Goal: Use online tool/utility: Utilize a website feature to perform a specific function

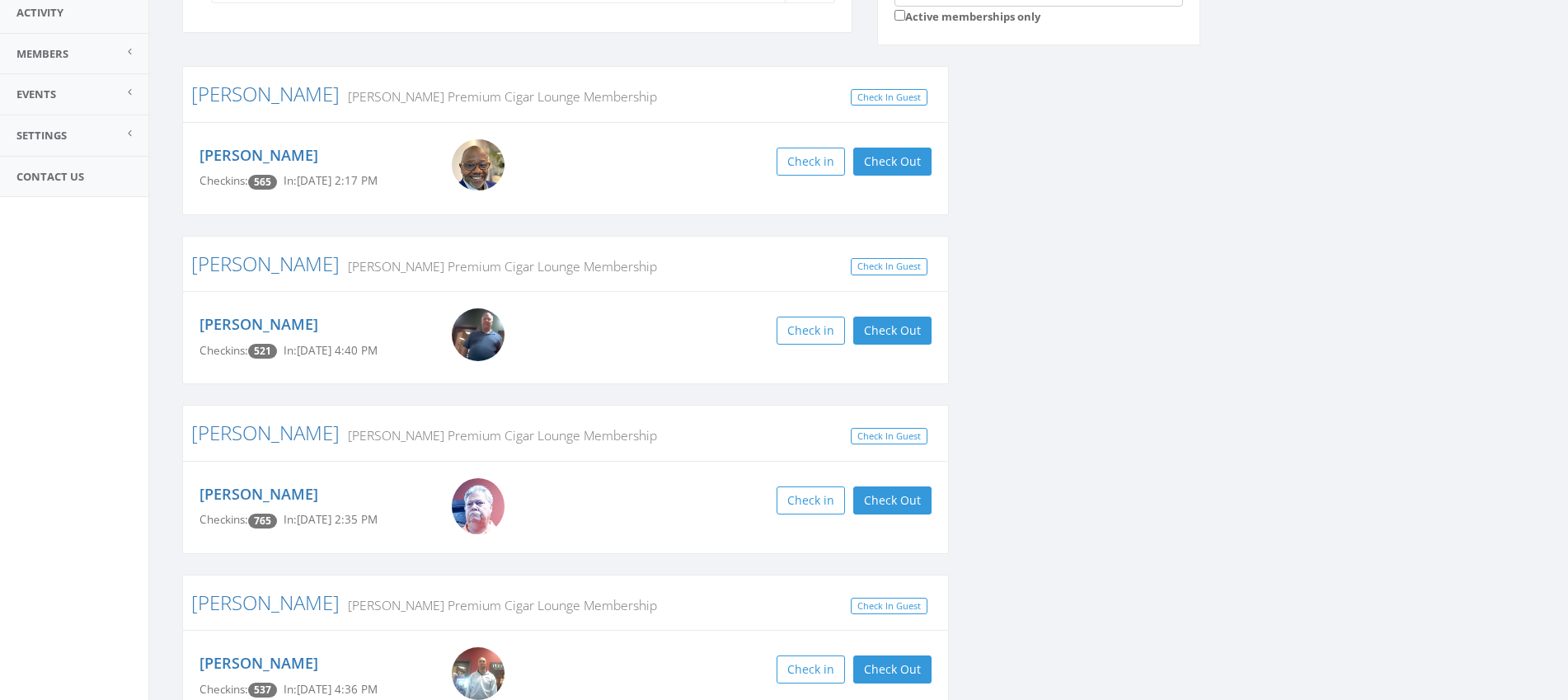
scroll to position [297, 0]
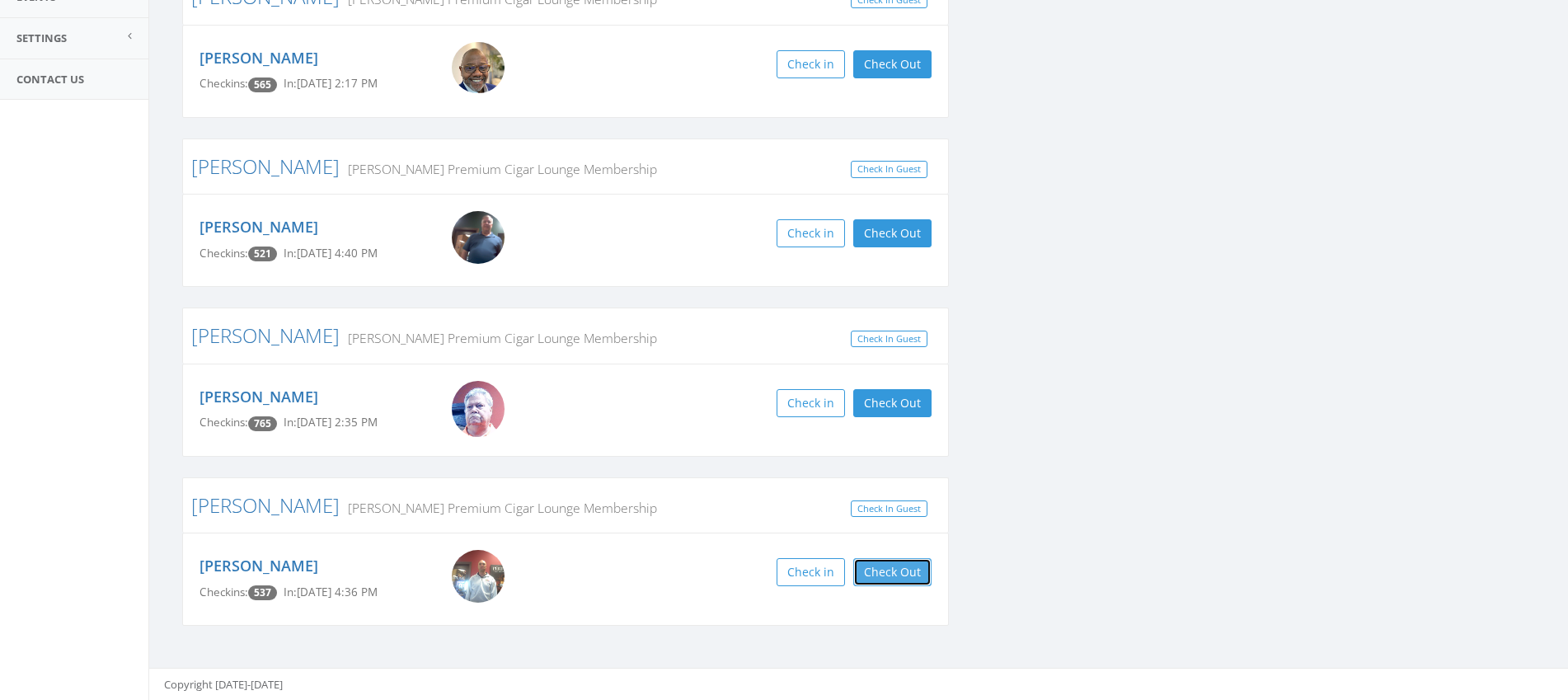
click at [898, 566] on button "Check Out" at bounding box center [892, 572] width 78 height 28
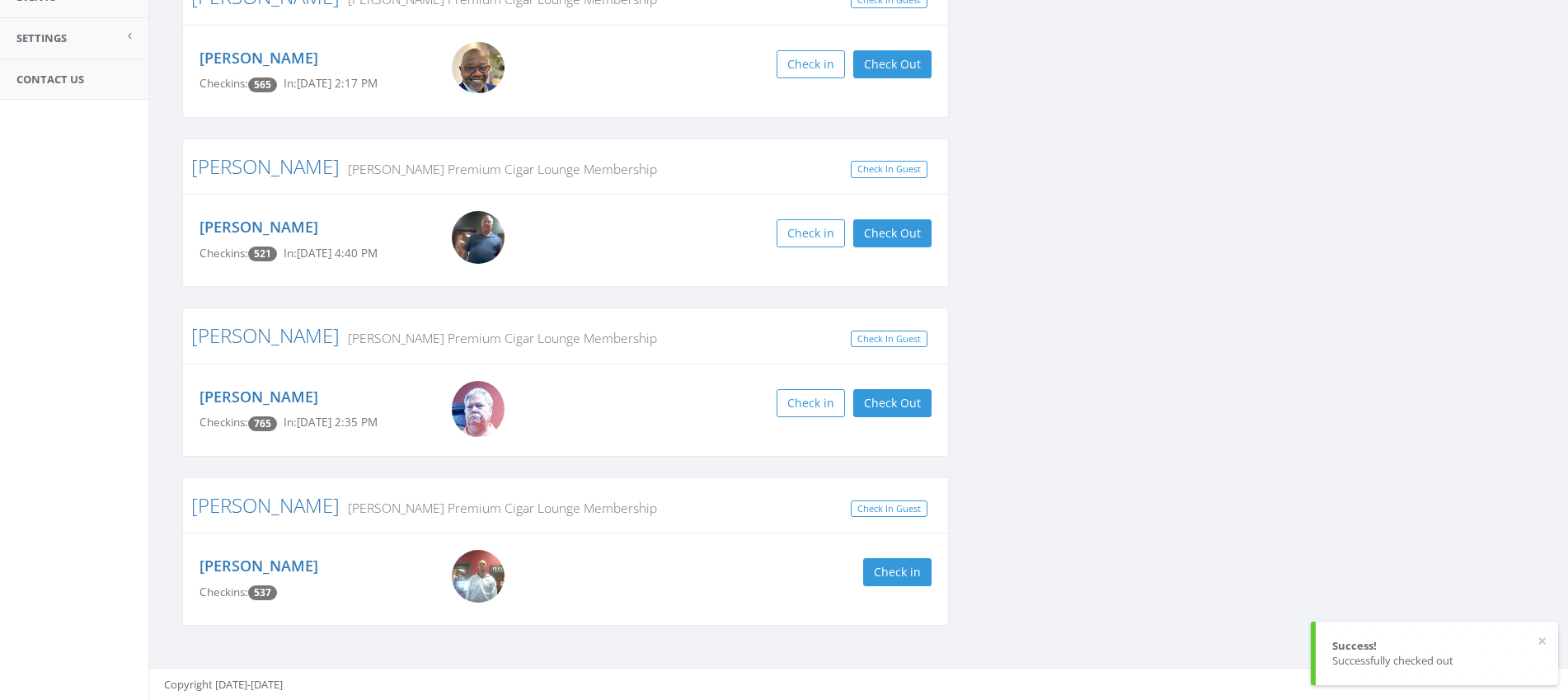
scroll to position [0, 0]
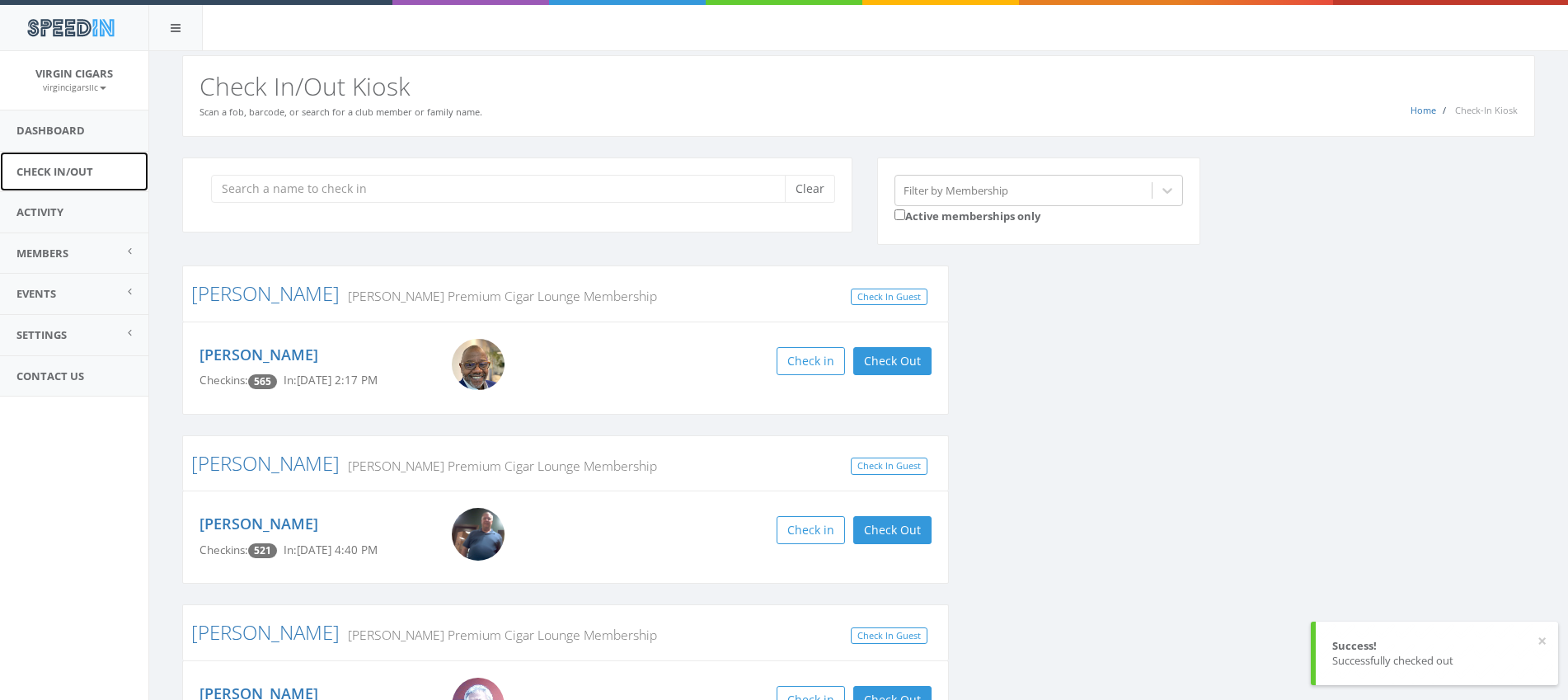
click at [57, 168] on link "Check In/Out" at bounding box center [74, 172] width 148 height 41
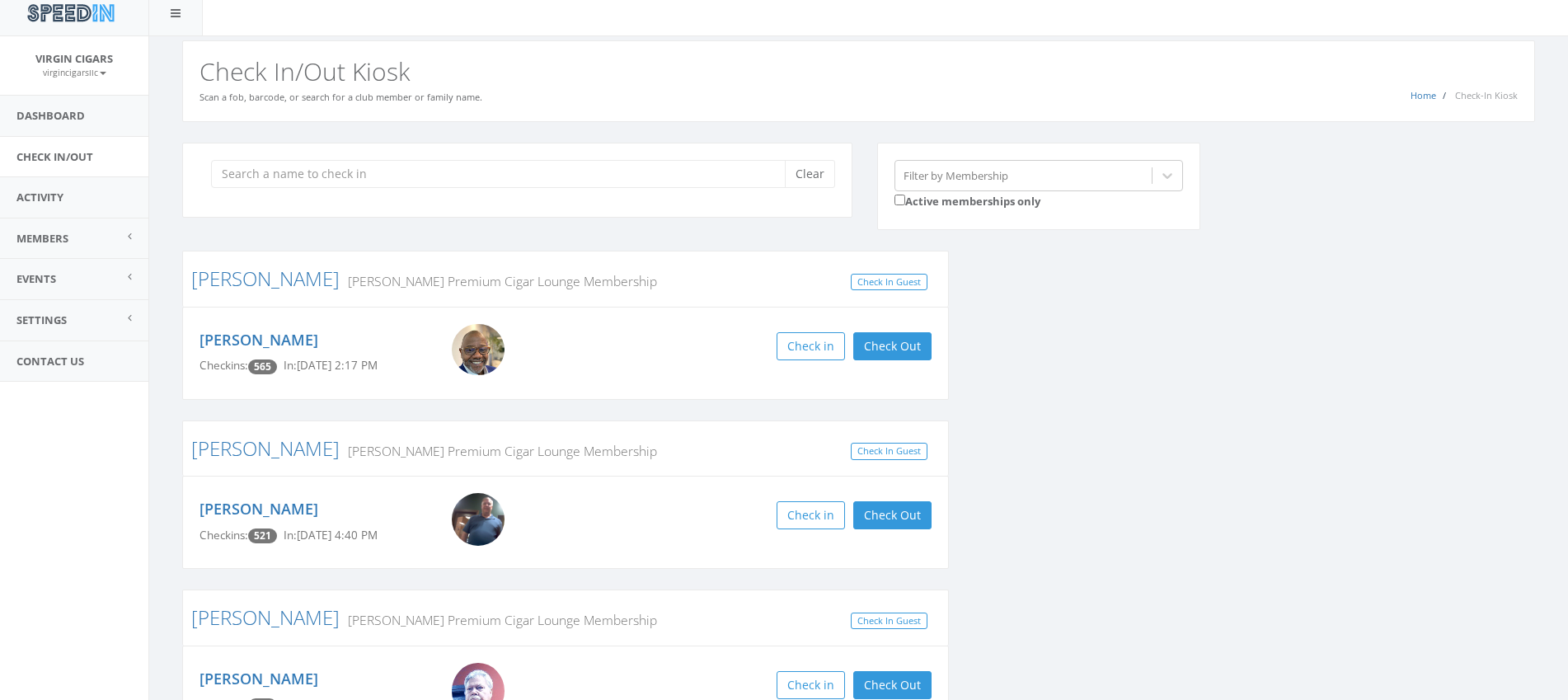
scroll to position [6, 0]
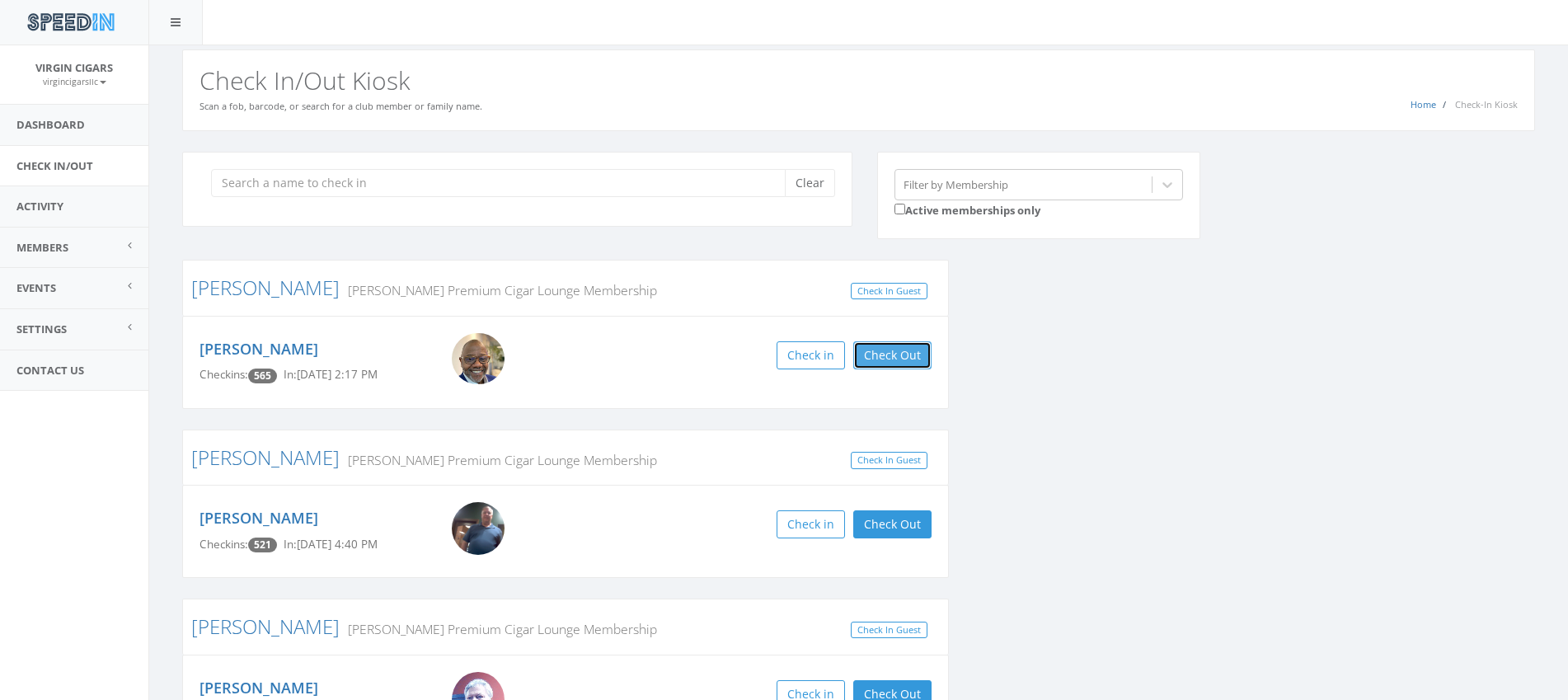
click at [876, 353] on button "Check Out" at bounding box center [892, 355] width 78 height 28
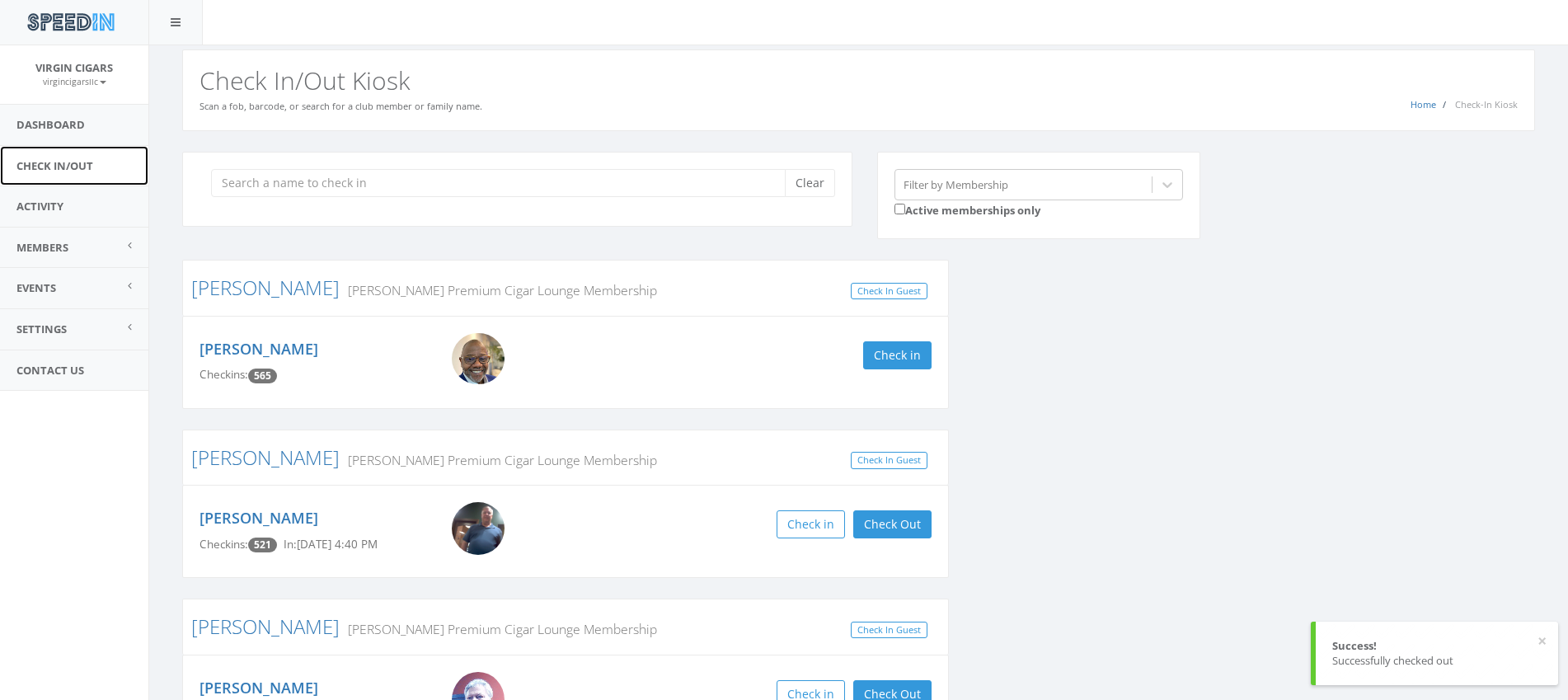
click at [77, 162] on link "Check In/Out" at bounding box center [74, 166] width 148 height 41
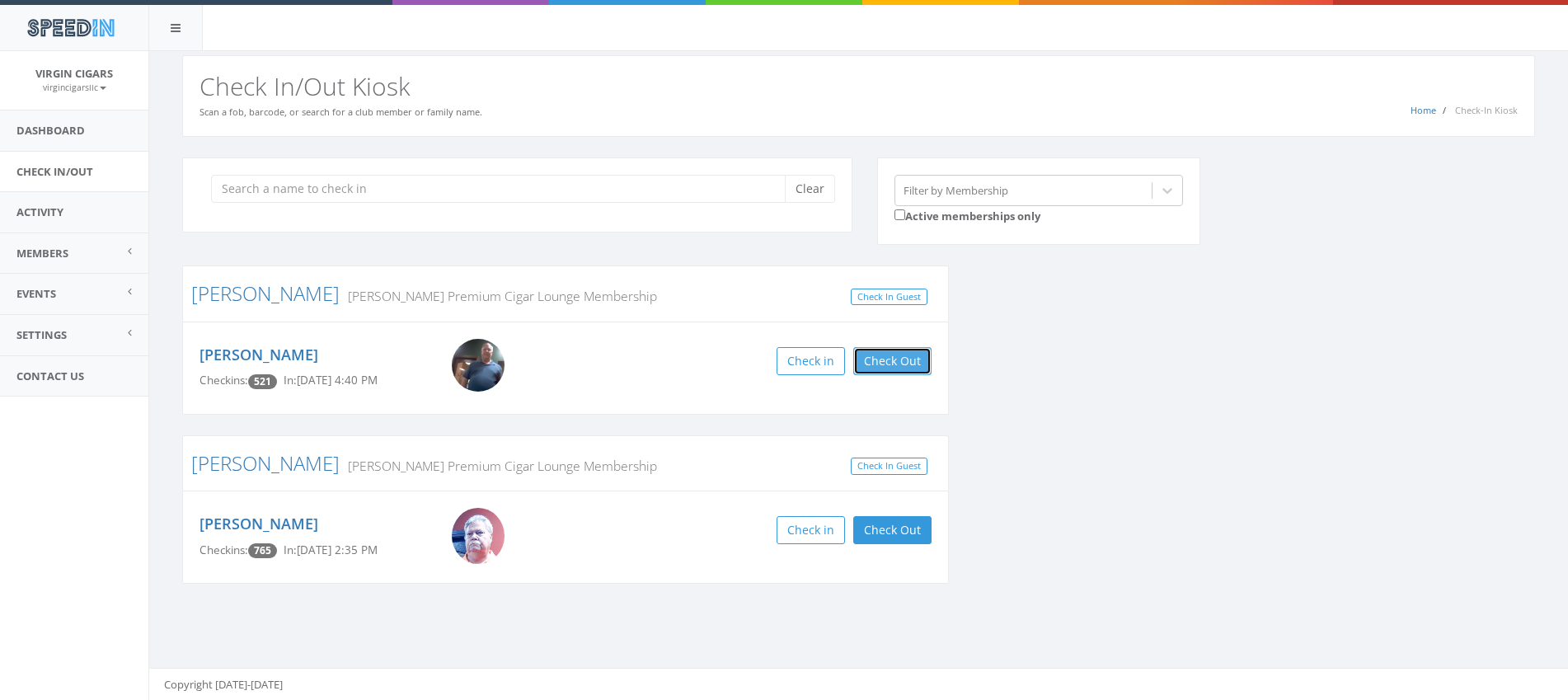
click at [895, 368] on button "Check Out" at bounding box center [892, 361] width 78 height 28
click at [64, 166] on link "Check In/Out" at bounding box center [74, 172] width 148 height 41
